Goal: Check status: Check status

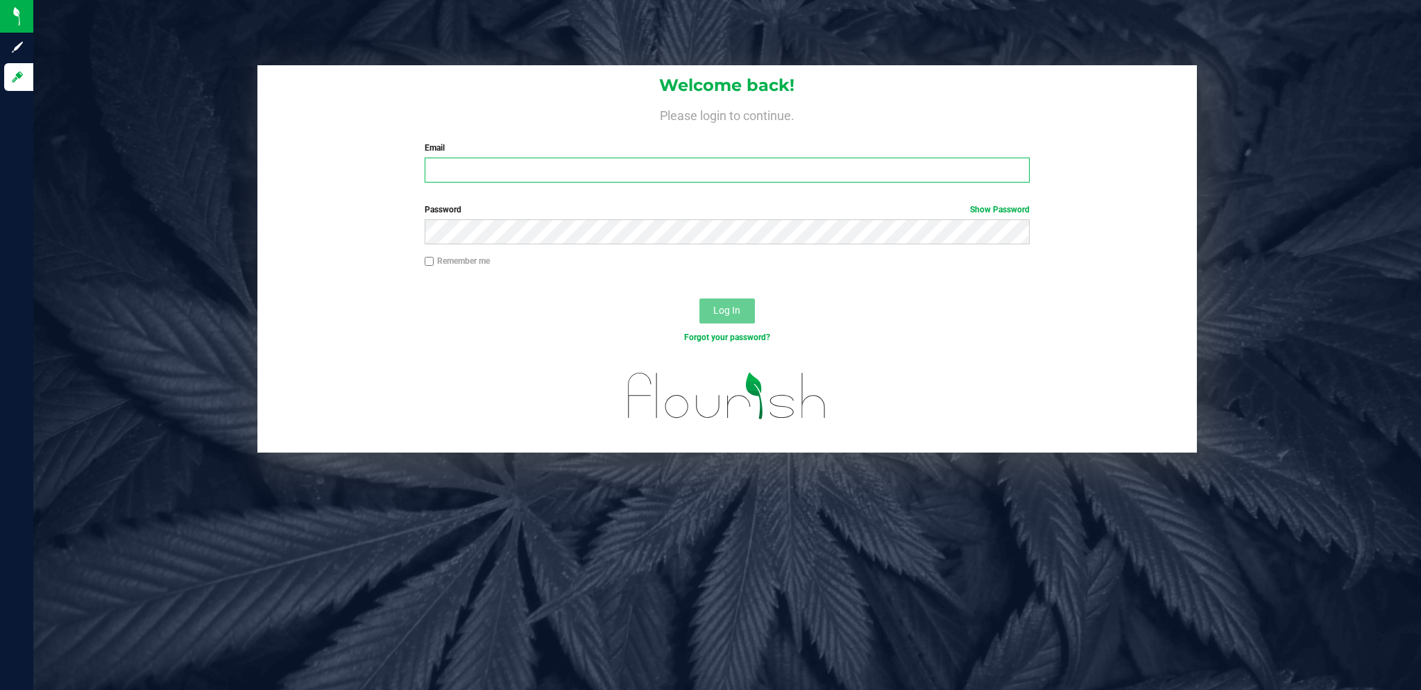
type input "[EMAIL_ADDRESS][DOMAIN_NAME]"
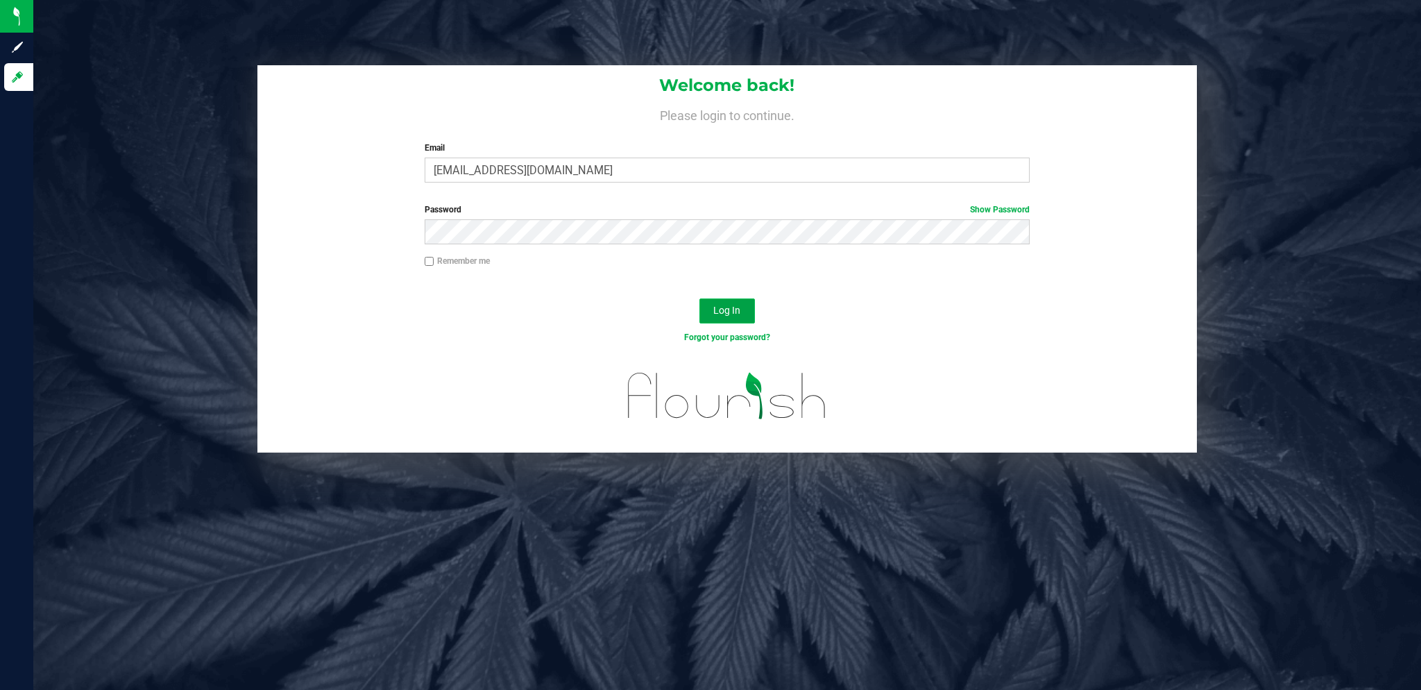
click at [725, 315] on span "Log In" at bounding box center [726, 310] width 27 height 11
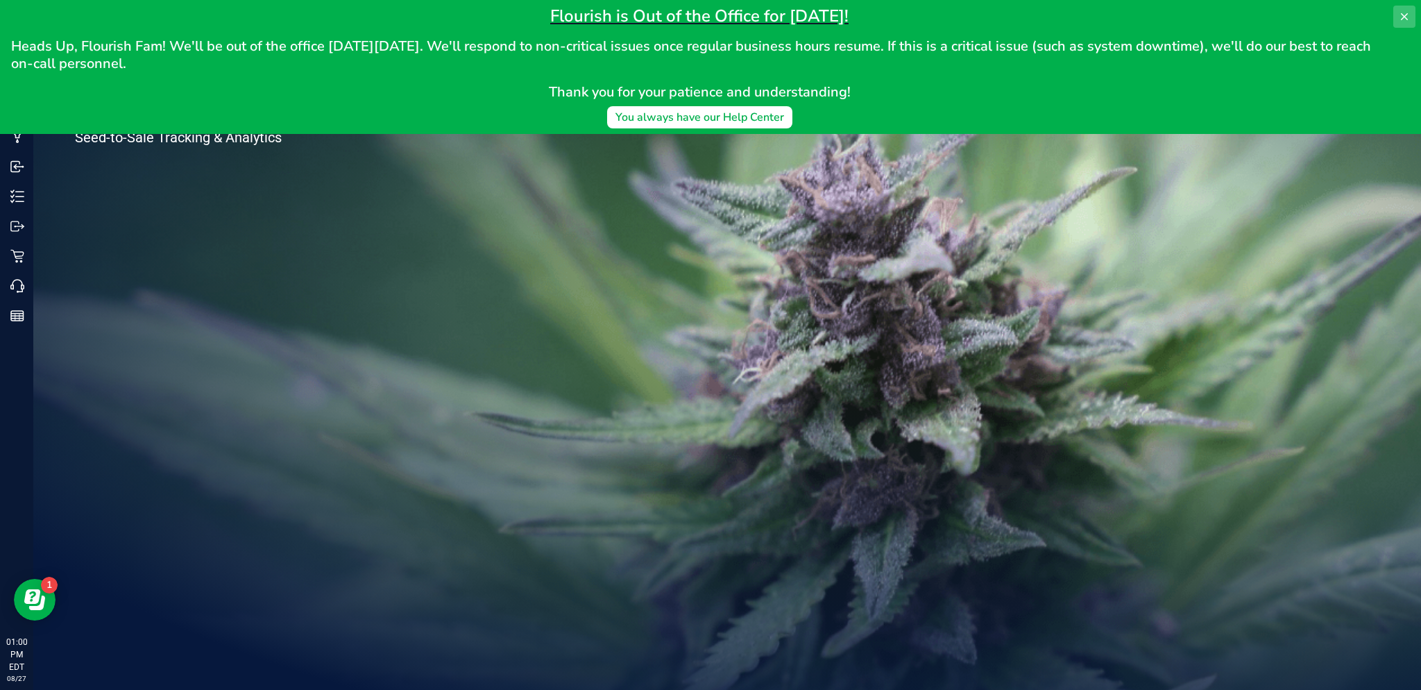
click at [1402, 15] on icon at bounding box center [1404, 16] width 11 height 11
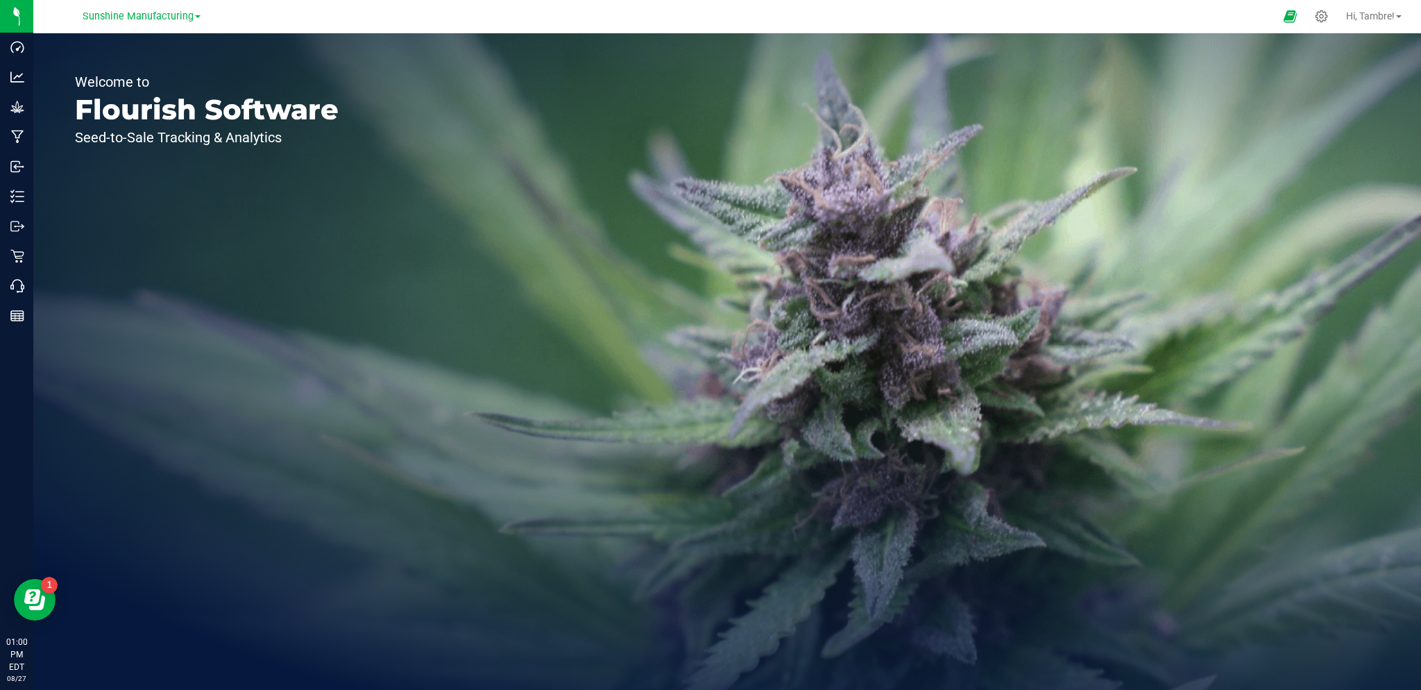
click at [198, 17] on span at bounding box center [198, 16] width 6 height 3
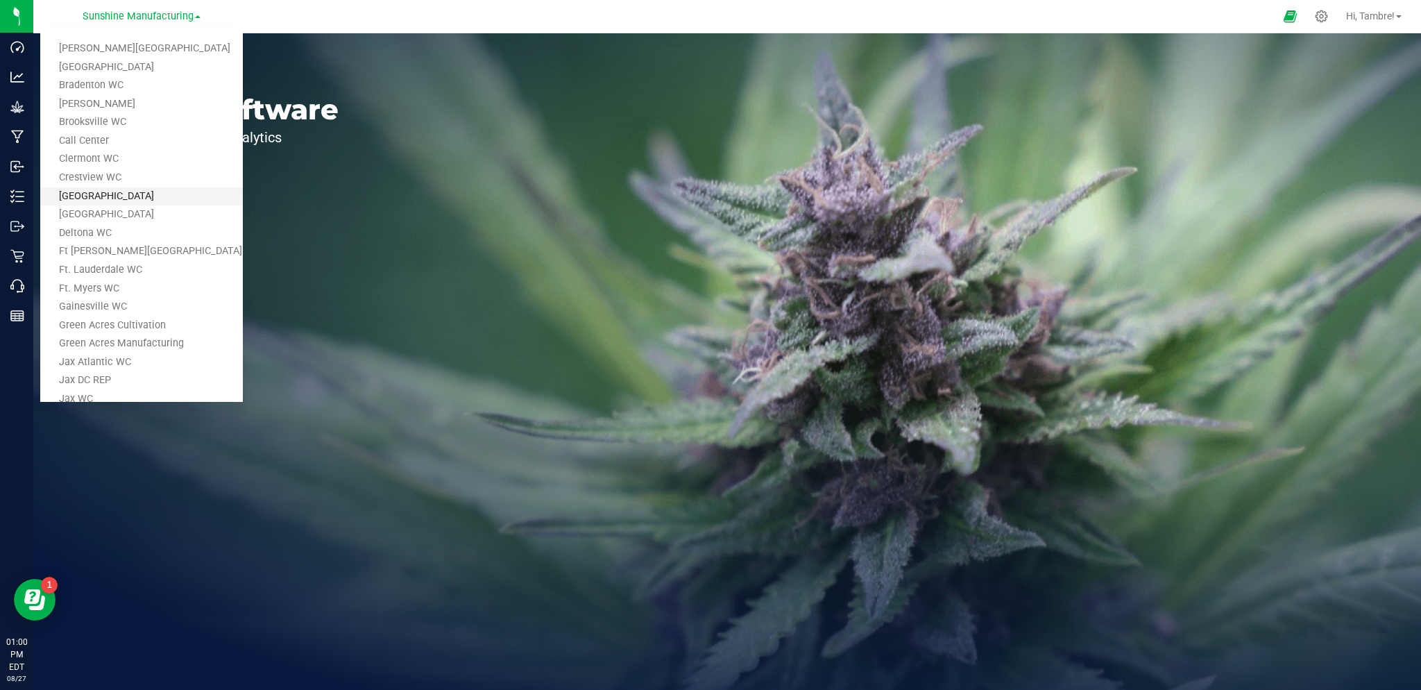
click at [160, 191] on link "[GEOGRAPHIC_DATA]" at bounding box center [141, 196] width 203 height 19
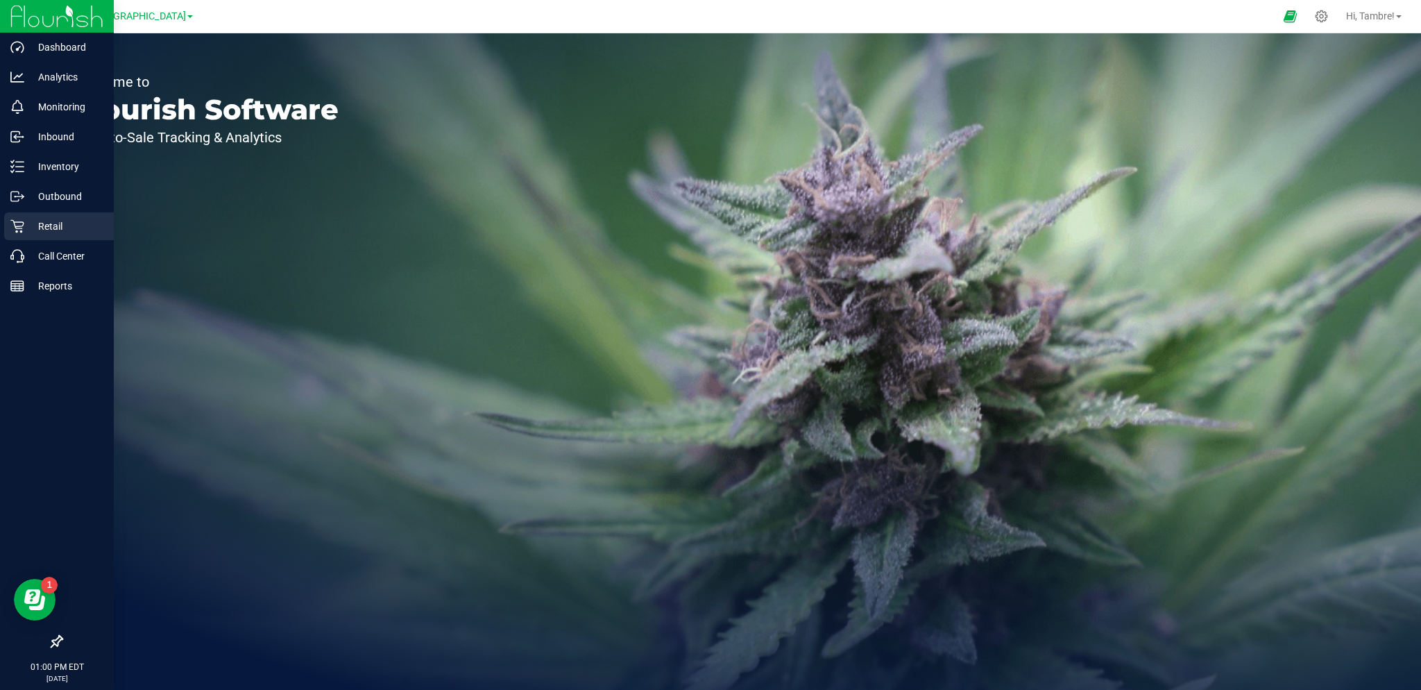
click at [44, 225] on p "Retail" at bounding box center [65, 226] width 83 height 17
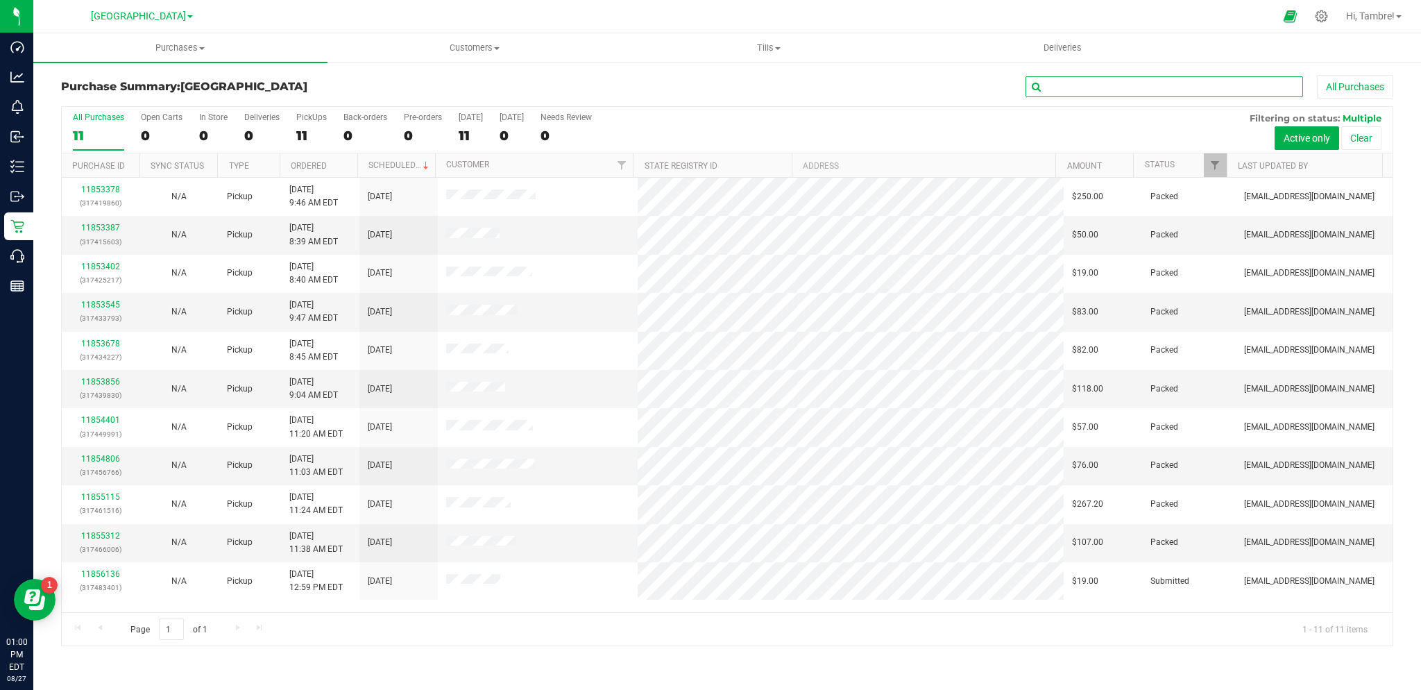
click at [1244, 85] on input "text" at bounding box center [1165, 86] width 278 height 21
paste input "11853404"
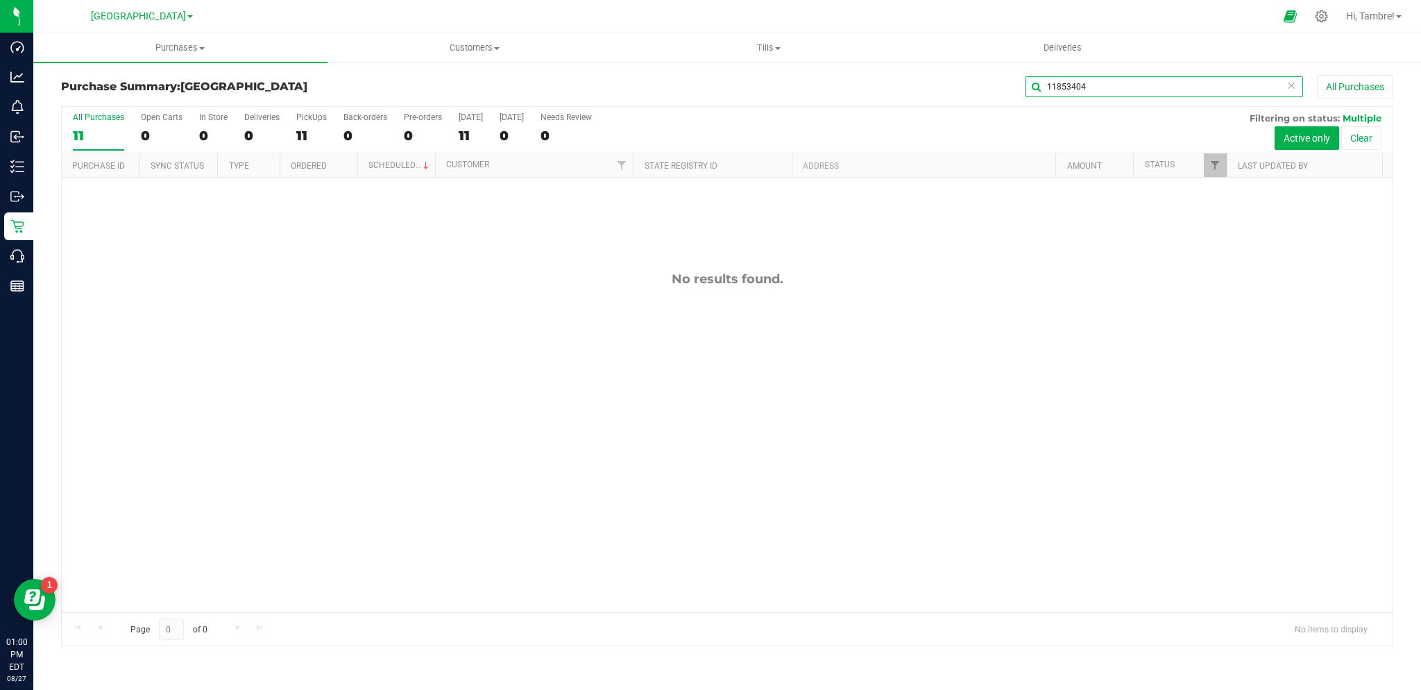
type input "11853404"
click at [1355, 137] on button "Clear" at bounding box center [1362, 138] width 40 height 24
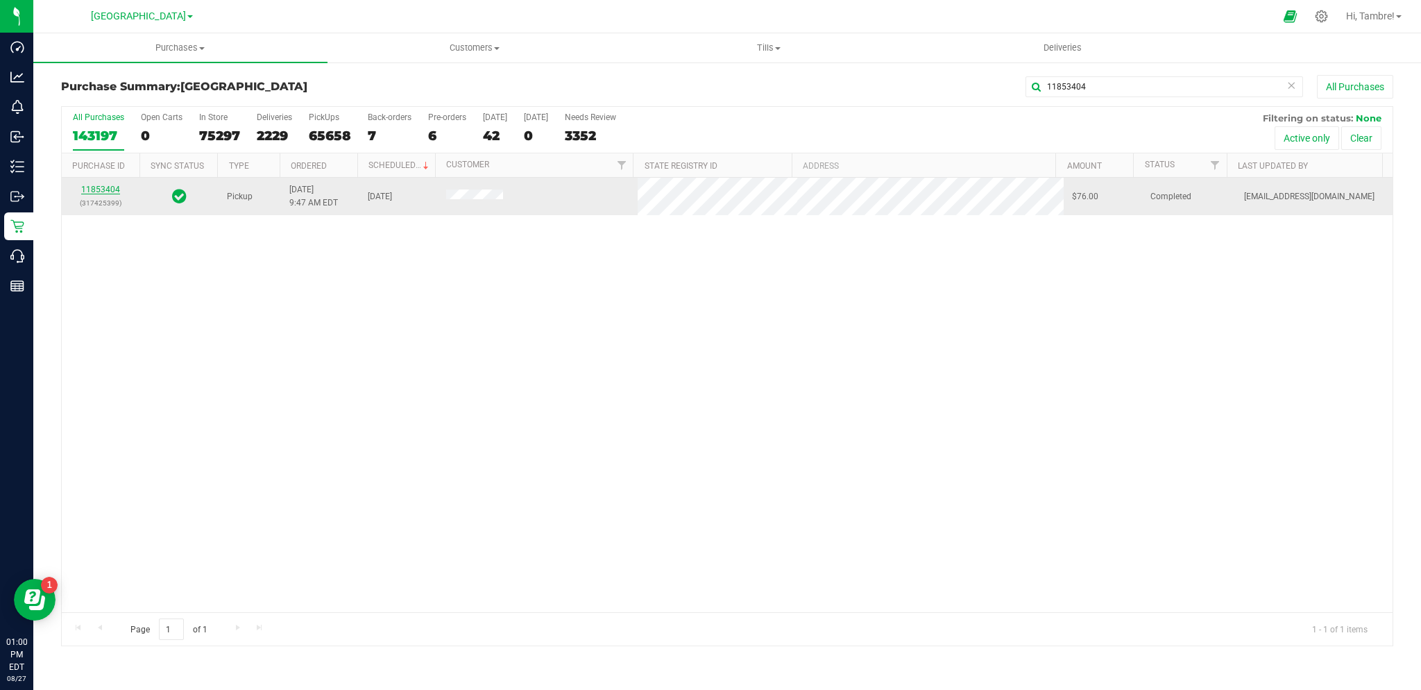
click at [106, 186] on link "11853404" at bounding box center [100, 190] width 39 height 10
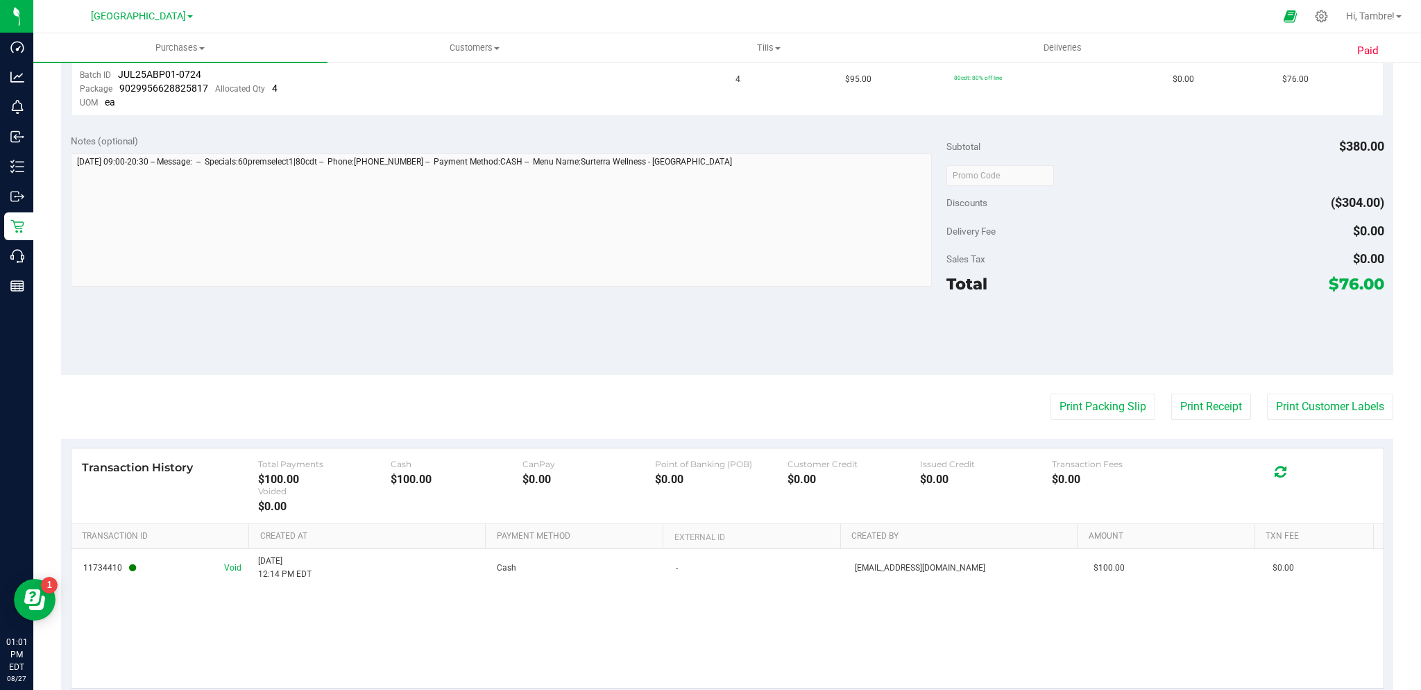
scroll to position [450, 0]
